Goal: Information Seeking & Learning: Understand process/instructions

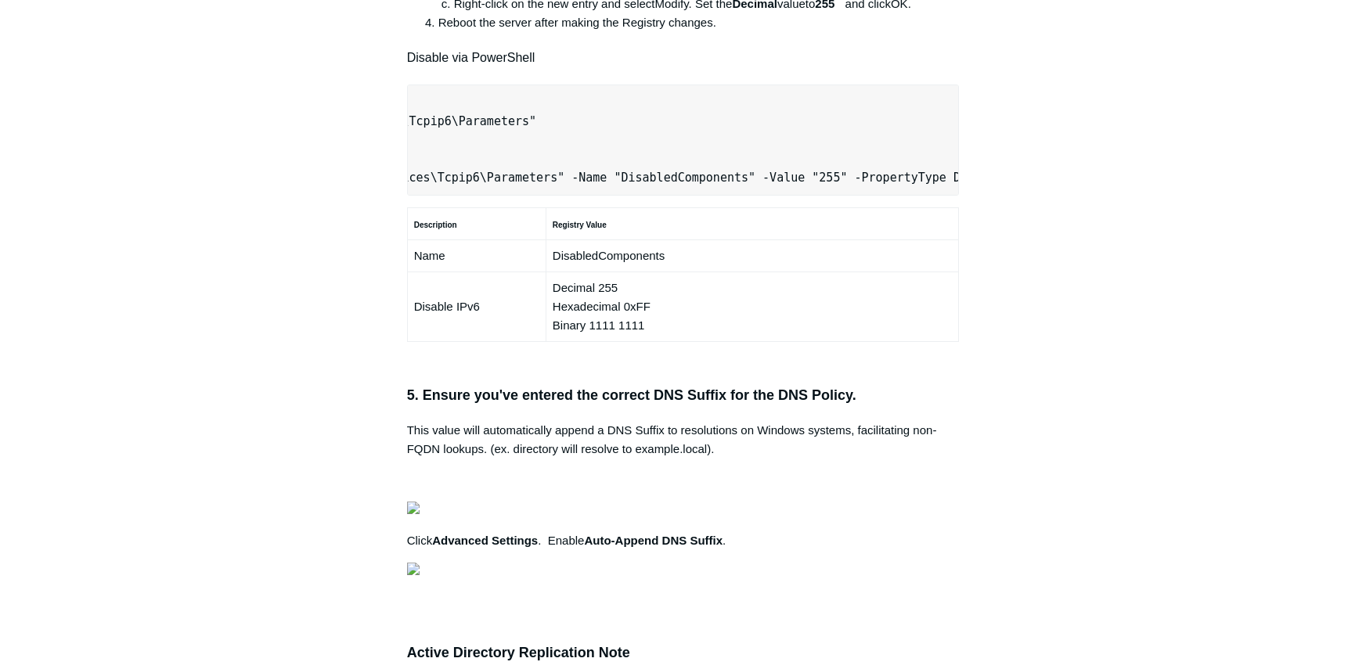
scroll to position [1018, 0]
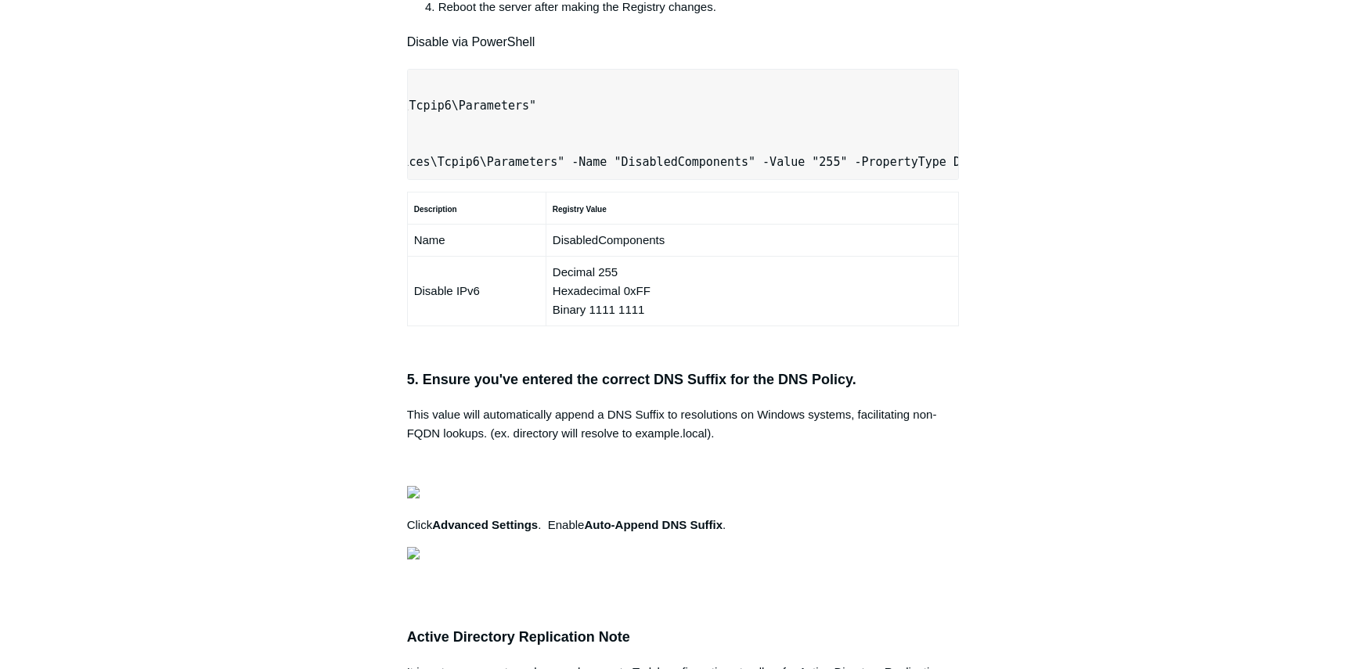
click at [209, 380] on main "Todyl Support Center SASE & ZeroTrust - Secure DNS Configuration Articles in th…" at bounding box center [683, 173] width 1366 height 2270
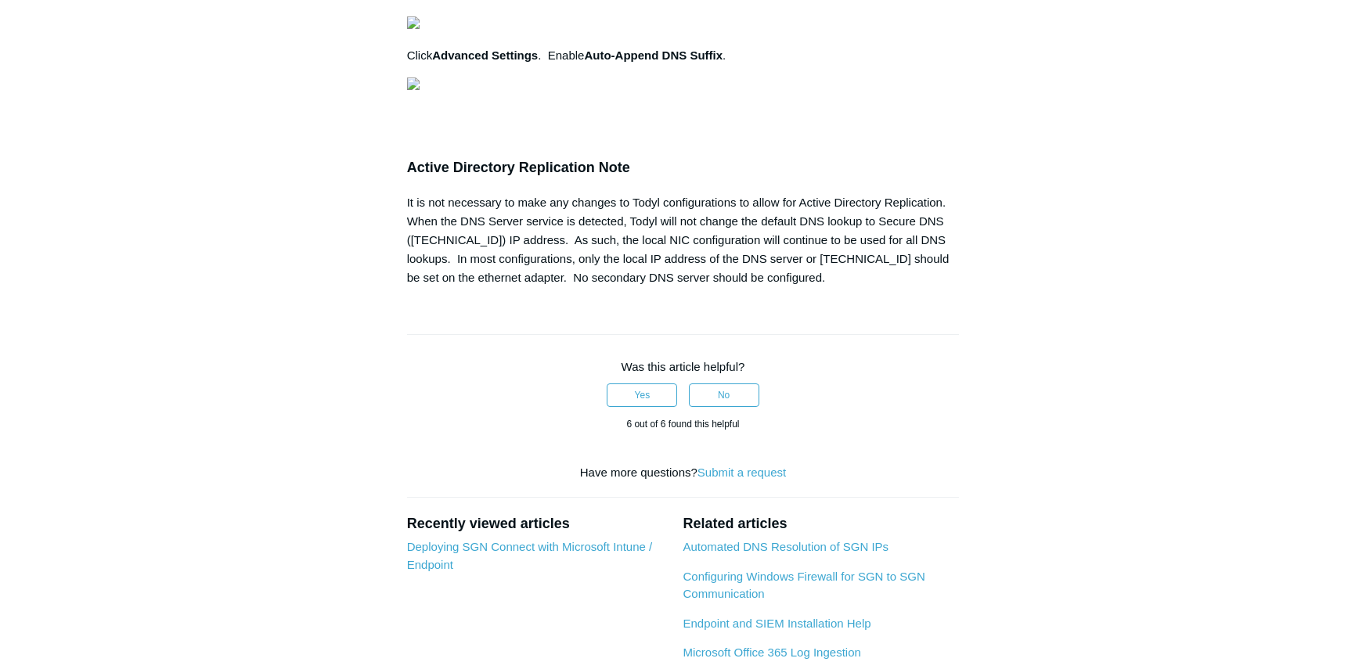
scroll to position [0, 0]
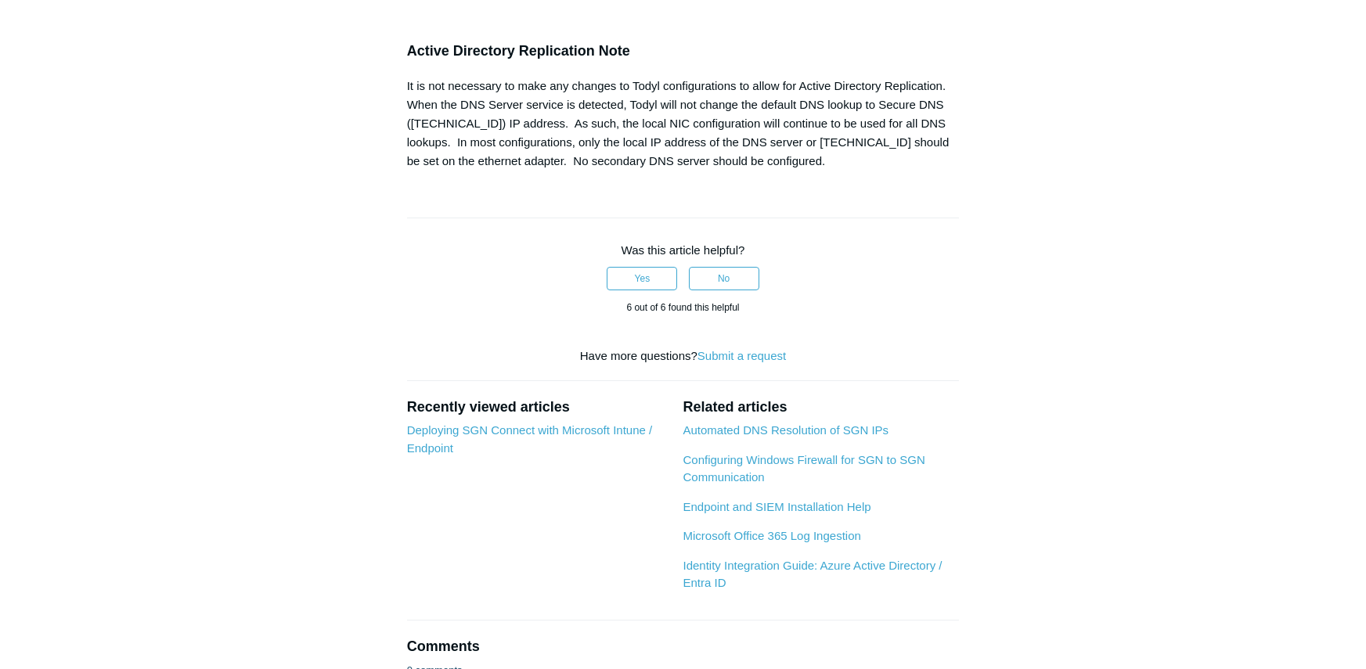
scroll to position [1644, 0]
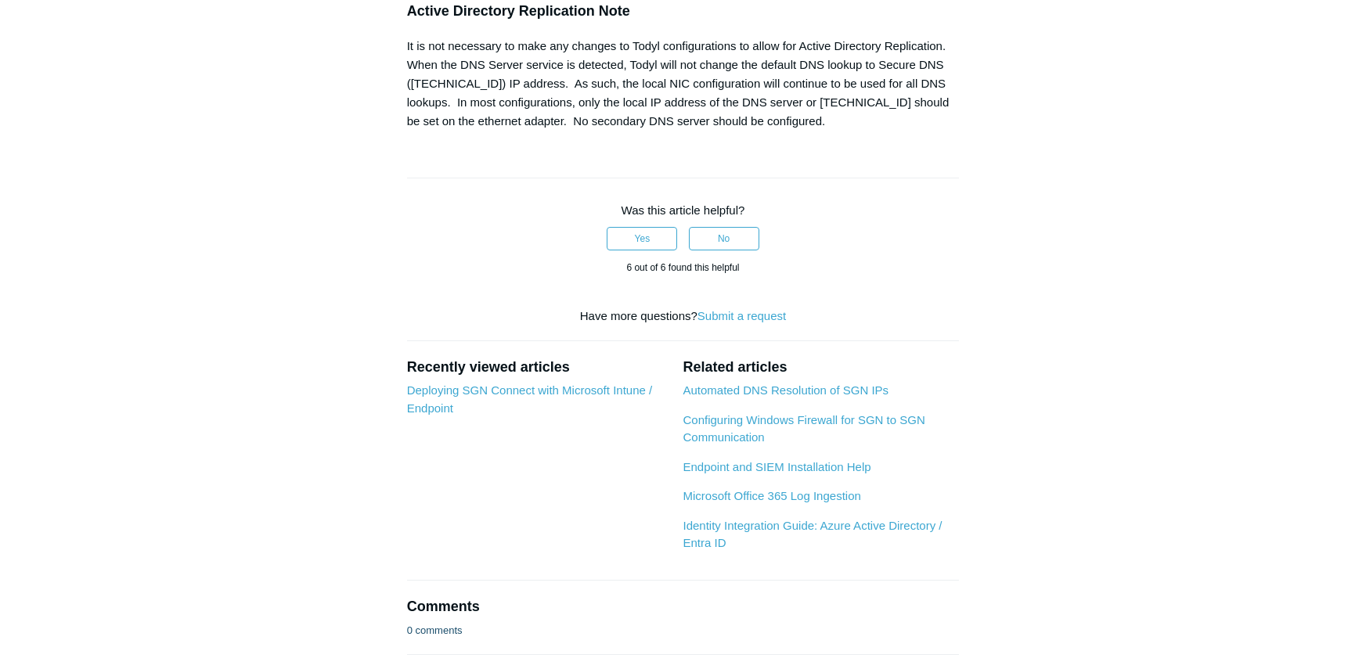
drag, startPoint x: 643, startPoint y: 400, endPoint x: 542, endPoint y: 400, distance: 101.0
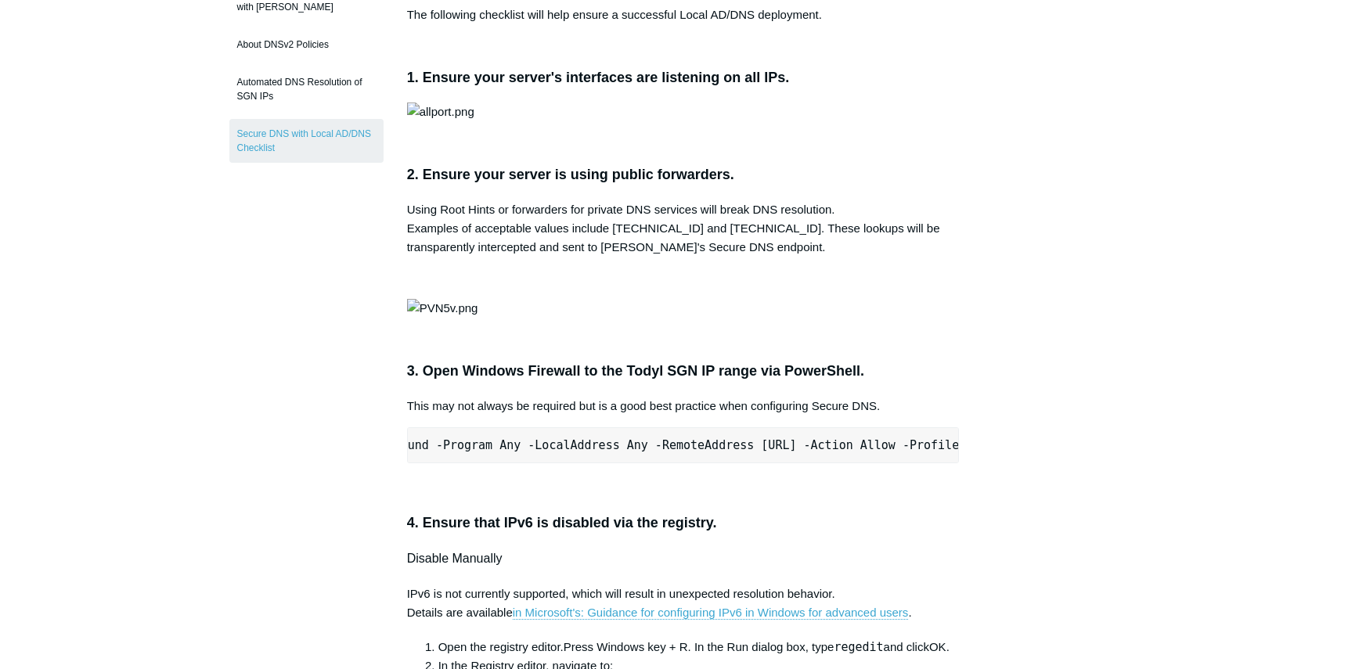
scroll to position [0, 0]
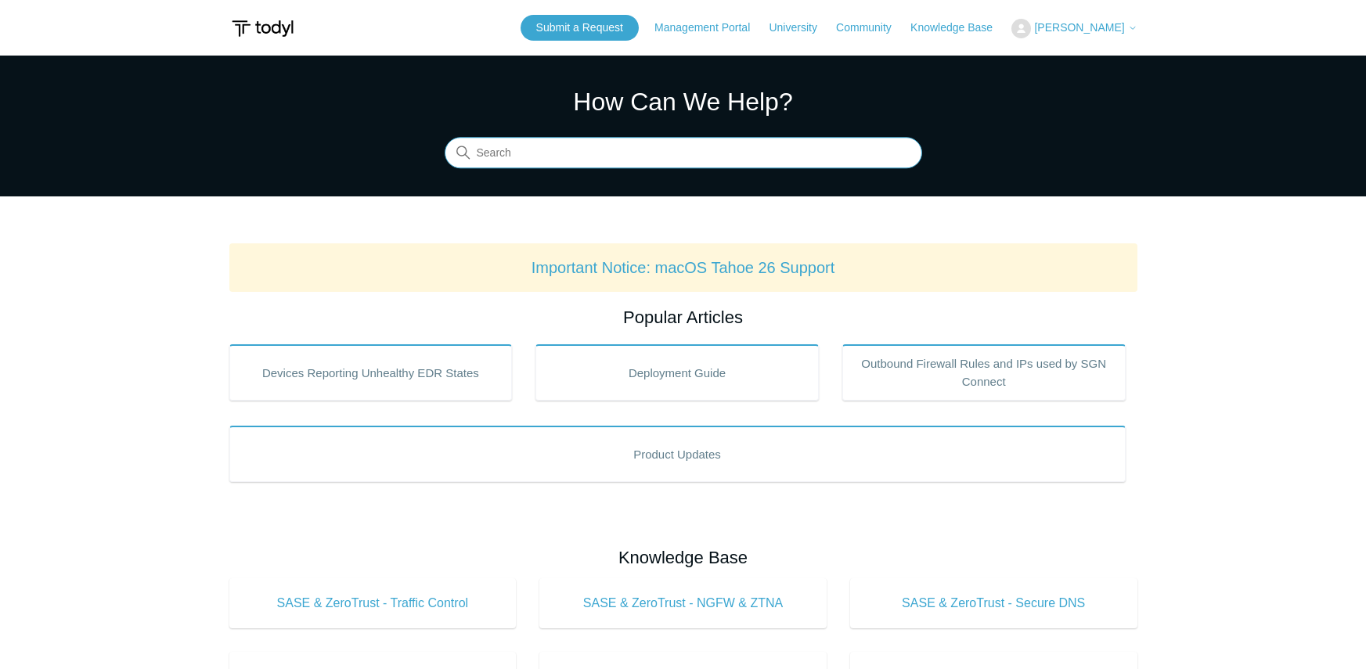
click at [612, 164] on input "Search" at bounding box center [683, 153] width 477 height 31
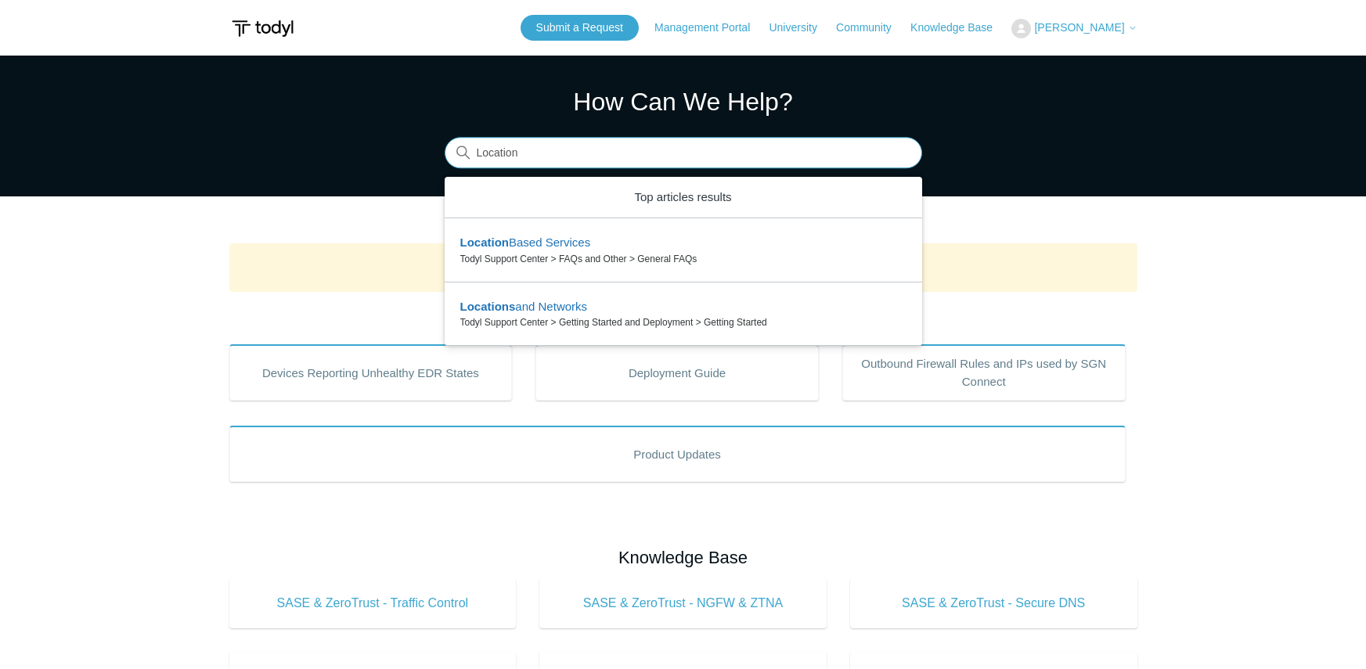
type input "Location"
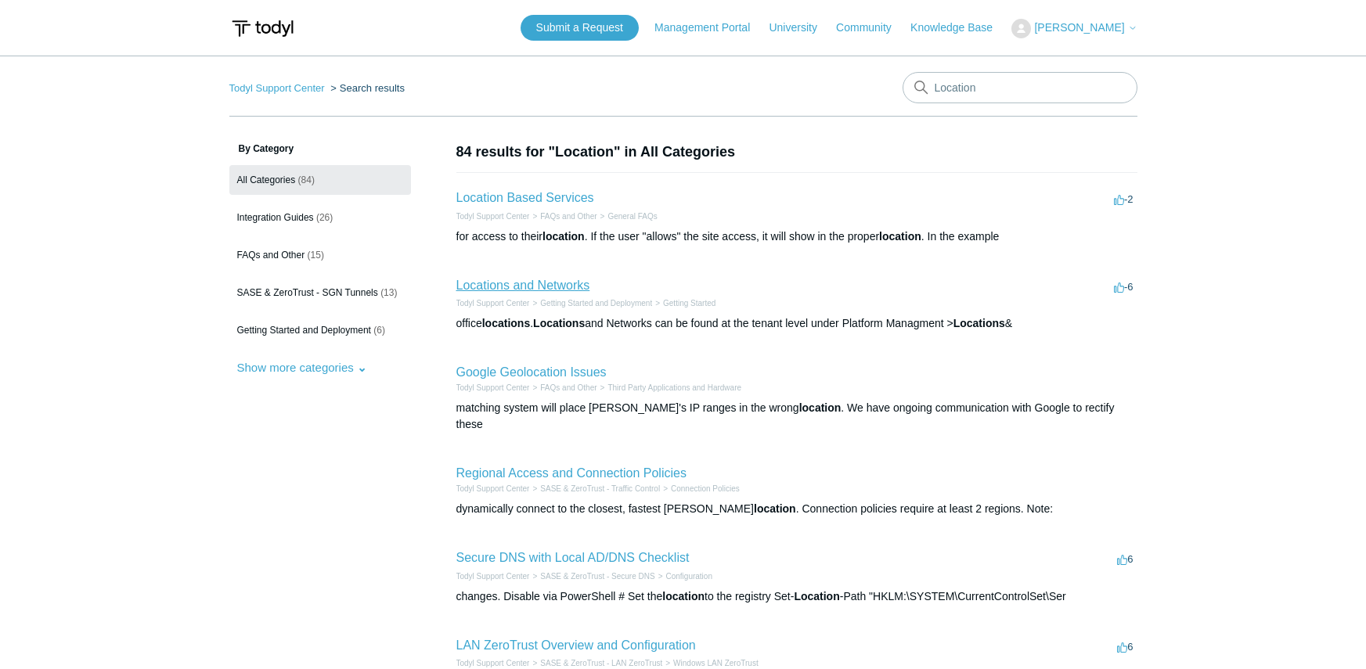
click at [481, 287] on link "Locations and Networks" at bounding box center [523, 285] width 134 height 13
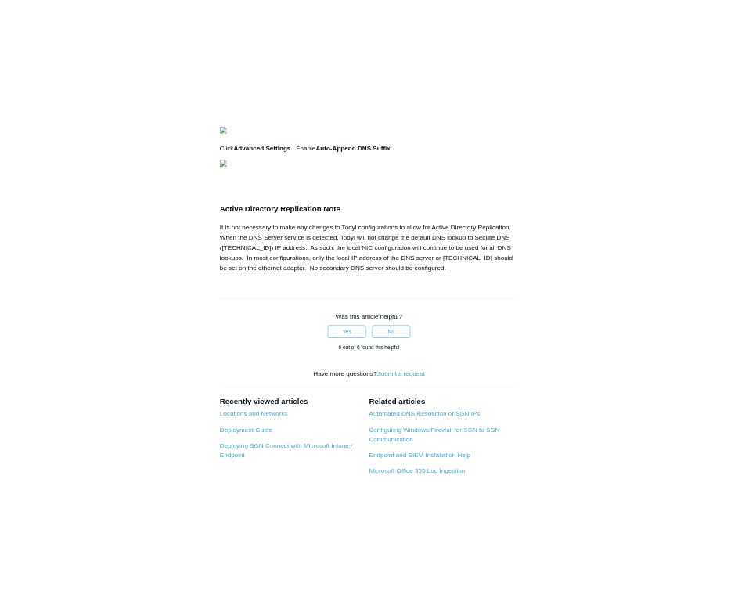
scroll to position [1409, 0]
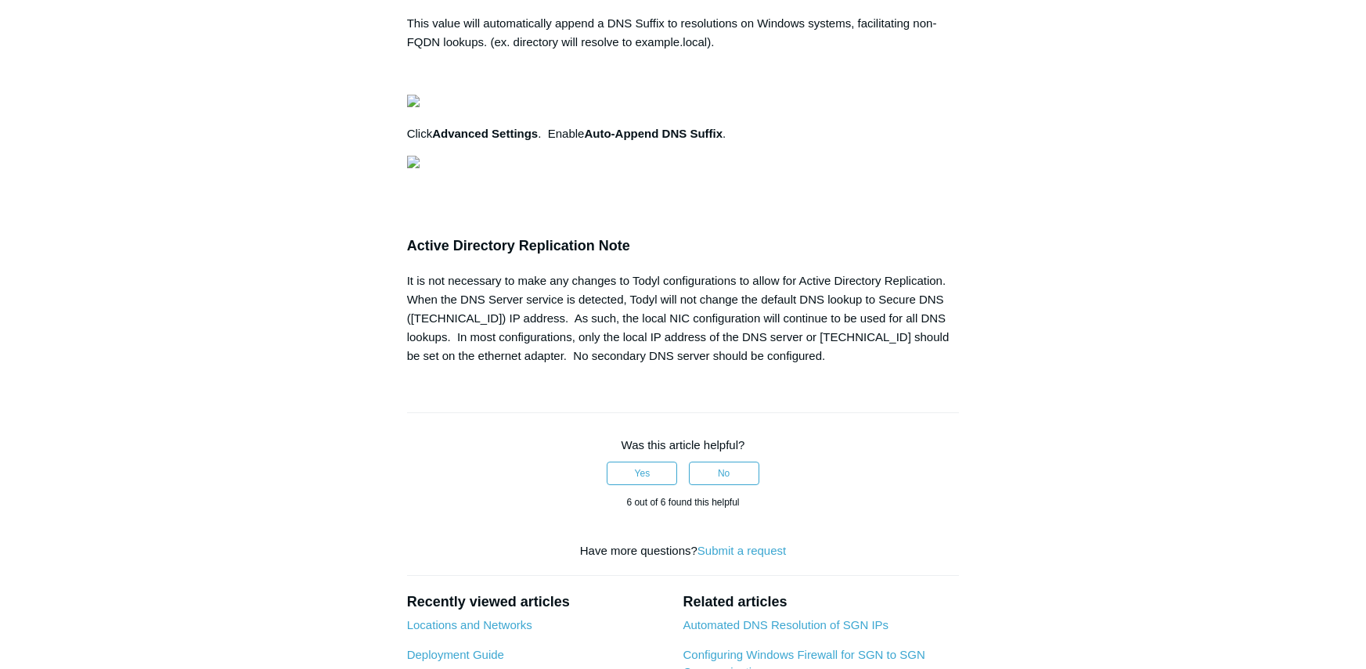
drag, startPoint x: 447, startPoint y: 229, endPoint x: 826, endPoint y: 234, distance: 378.9
copy code "HKEY_LOCAL_MACHINE\SYSTEM\CurrentControlSet\Services\Tcpip6"
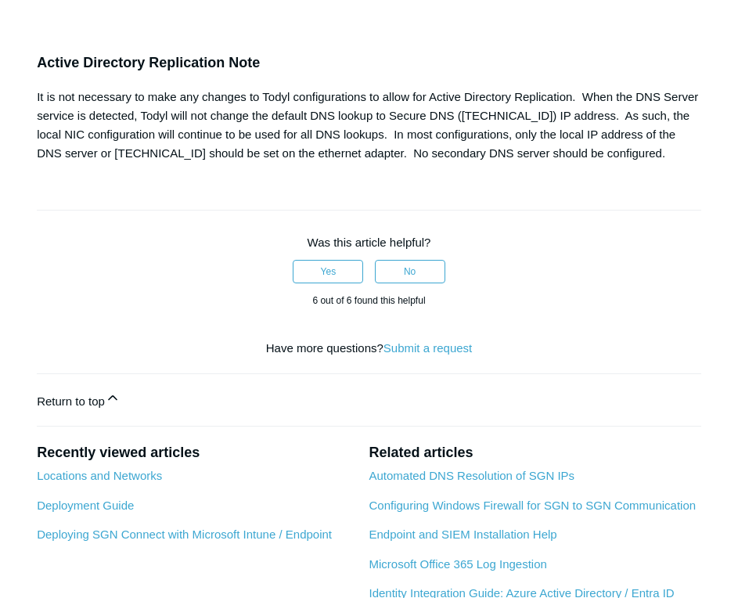
scroll to position [1644, 0]
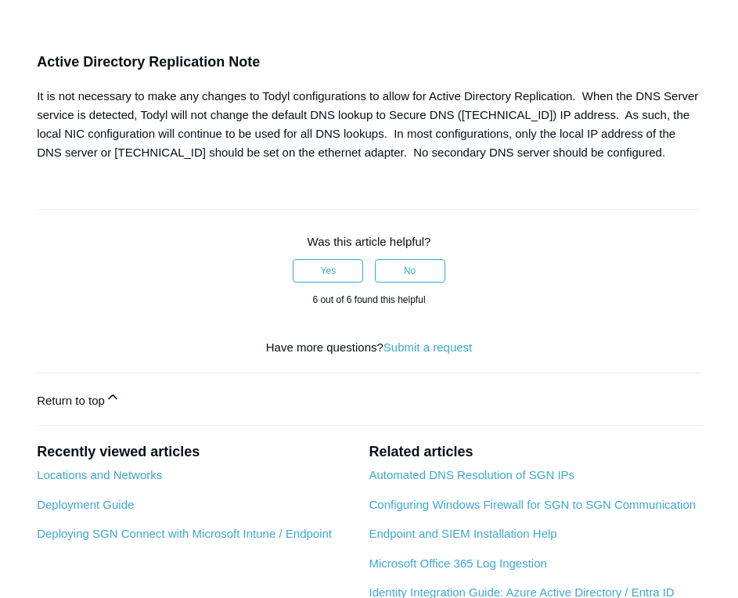
drag, startPoint x: 249, startPoint y: 456, endPoint x: 324, endPoint y: 456, distance: 75.1
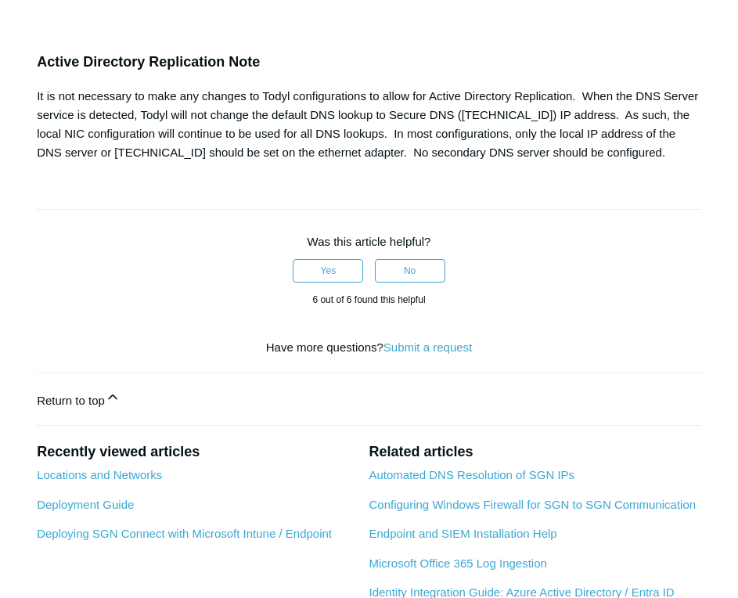
copy td "1111 1111"
drag, startPoint x: 309, startPoint y: 294, endPoint x: 423, endPoint y: 294, distance: 114.3
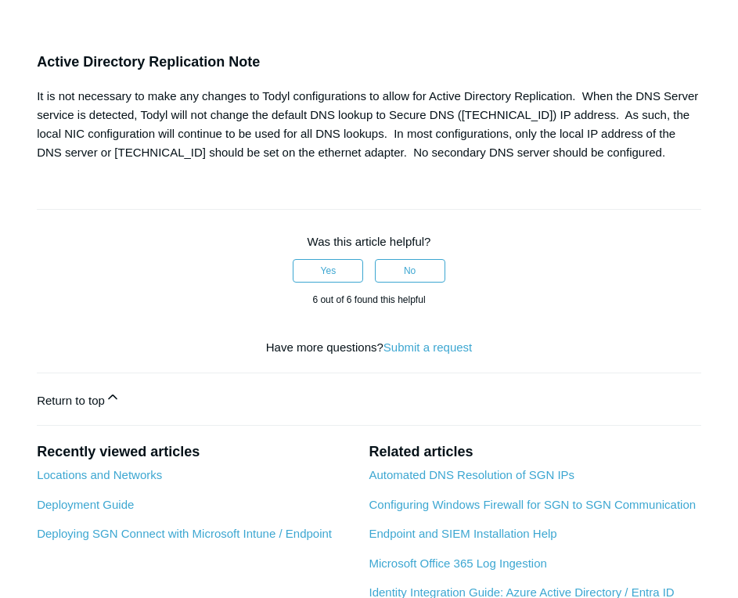
drag, startPoint x: 250, startPoint y: 449, endPoint x: 299, endPoint y: 448, distance: 49.3
copy td "1111 1111"
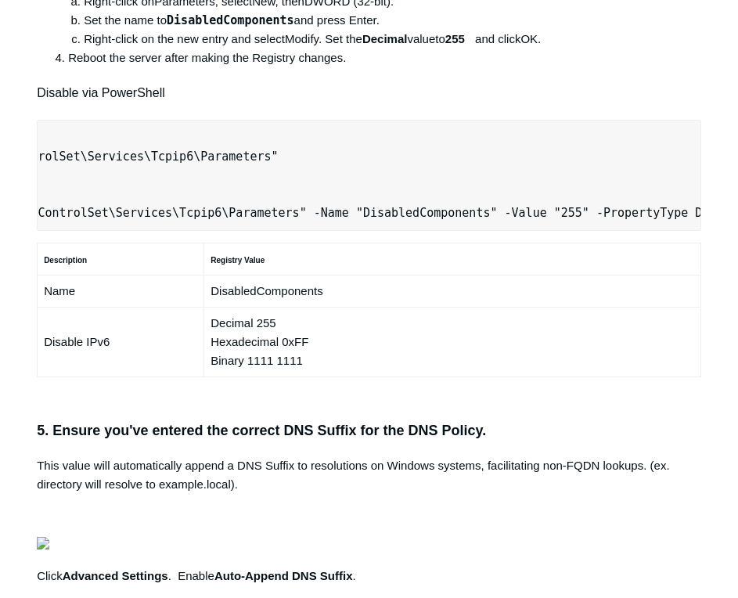
scroll to position [0, 380]
drag, startPoint x: 52, startPoint y: 418, endPoint x: 744, endPoint y: 418, distance: 692.7
click at [738, 418] on html "Skip to main content Submit a Request Management Portal University Community Kn…" at bounding box center [369, 224] width 738 height 2484
copy pre "New-NetFirewallRule -DisplayName "Todyl SGN Network" -Direction Inbound -Progra…"
